Goal: Register for event/course

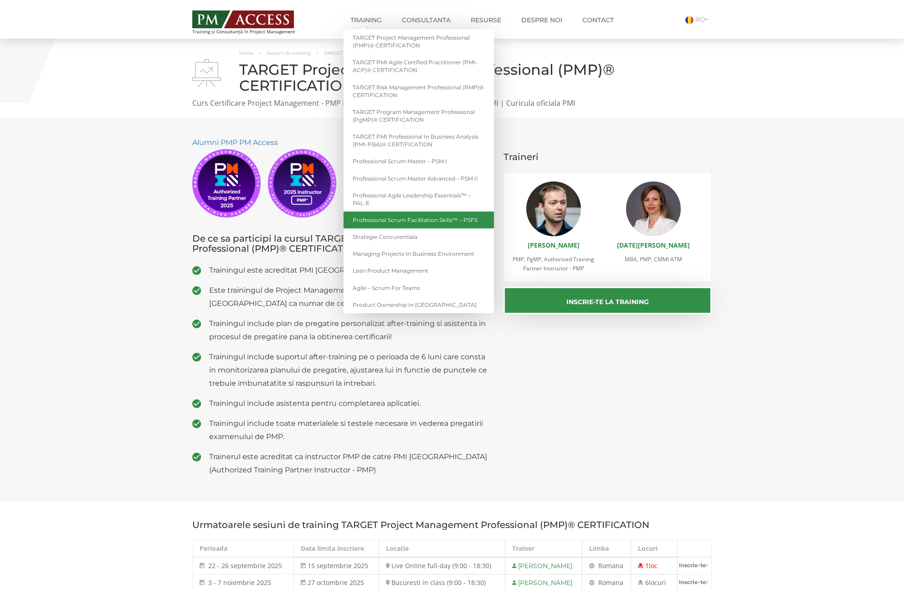
click at [394, 223] on link "Professional Scrum Facilitation Skills™ – PSFS" at bounding box center [419, 219] width 150 height 17
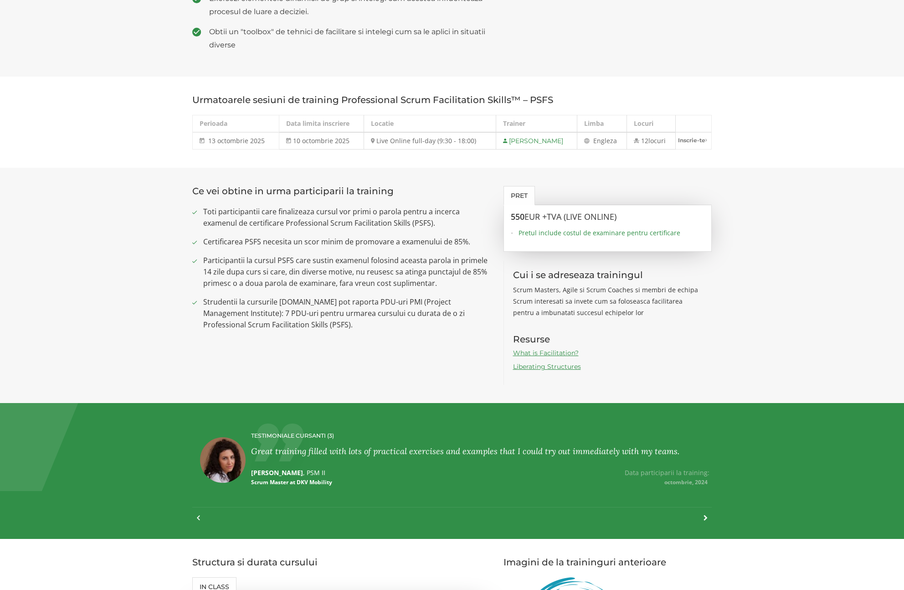
scroll to position [631, 0]
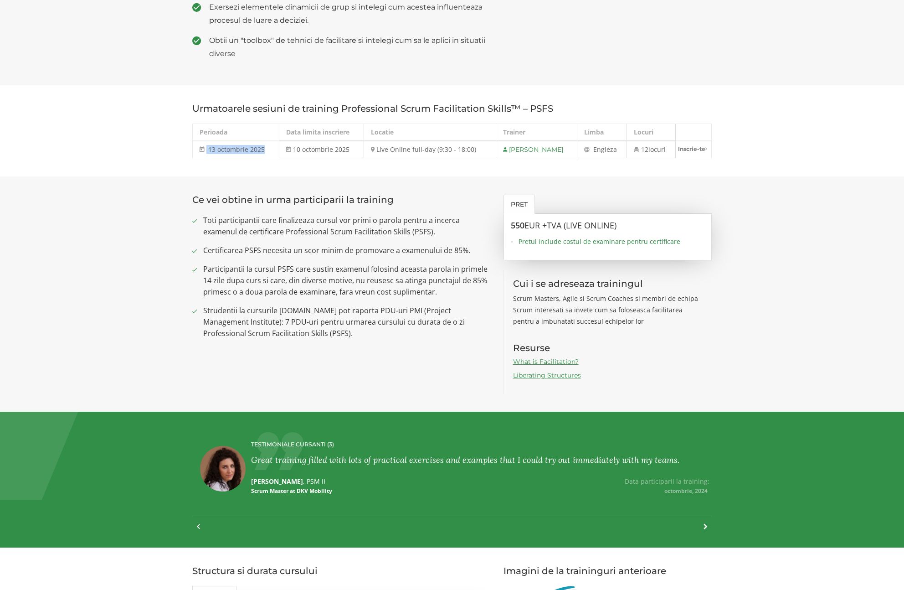
drag, startPoint x: 203, startPoint y: 137, endPoint x: 281, endPoint y: 140, distance: 78.0
click at [278, 141] on td "[DATE] [DATE]" at bounding box center [236, 149] width 87 height 17
click at [286, 157] on section "Urmatoarele sesiuni de training Professional Scrum Facilitation Skills™ – PSFS …" at bounding box center [452, 130] width 904 height 91
